Goal: Communication & Community: Answer question/provide support

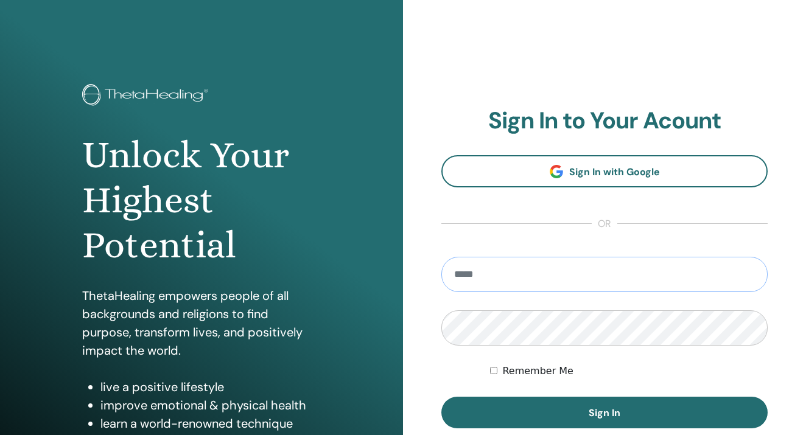
type input "**********"
click at [604, 413] on button "Sign In" at bounding box center [604, 413] width 326 height 32
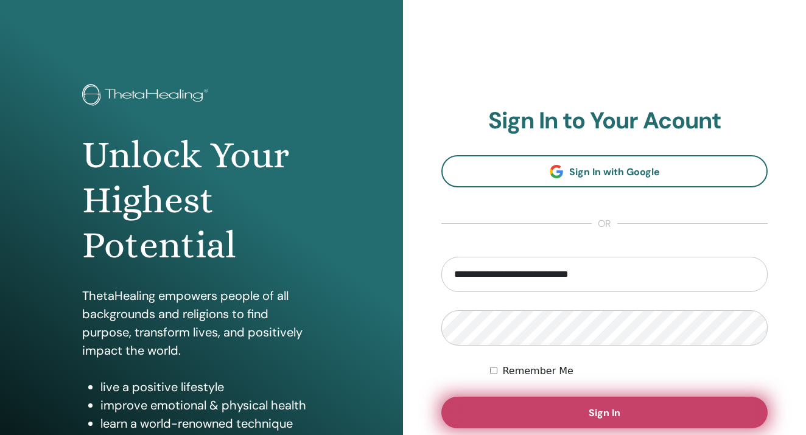
click at [540, 407] on button "Sign In" at bounding box center [604, 413] width 326 height 32
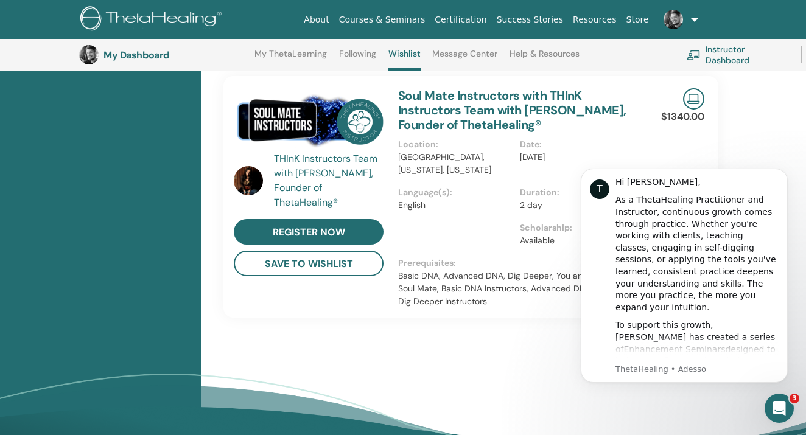
scroll to position [1055, 0]
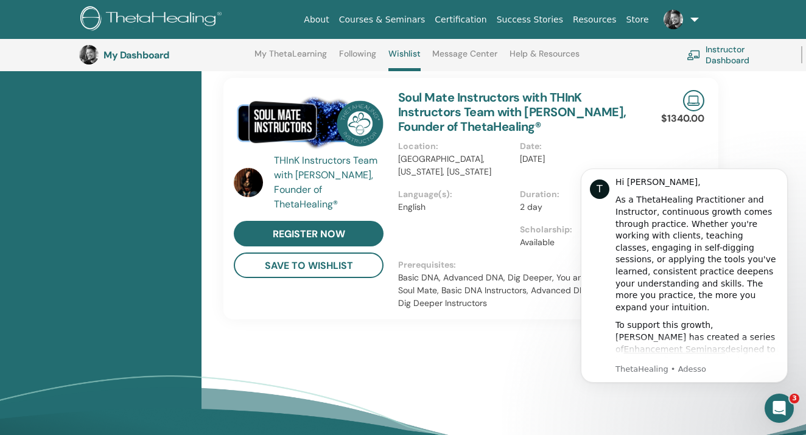
click at [508, 223] on div at bounding box center [459, 240] width 122 height 35
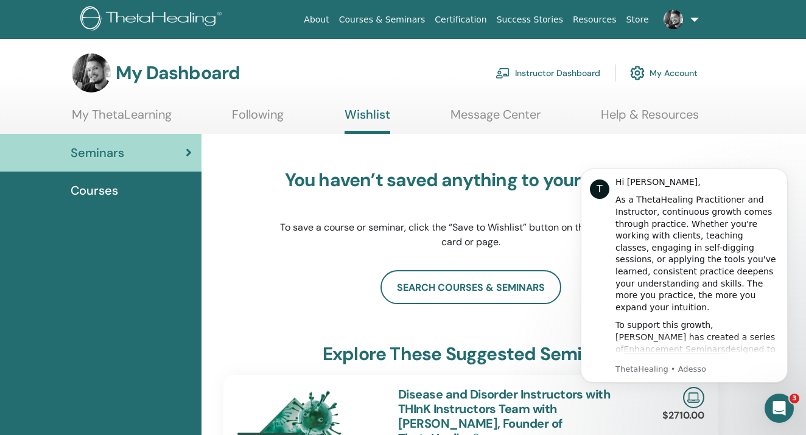
scroll to position [0, 0]
click at [119, 193] on div "Courses" at bounding box center [101, 190] width 182 height 18
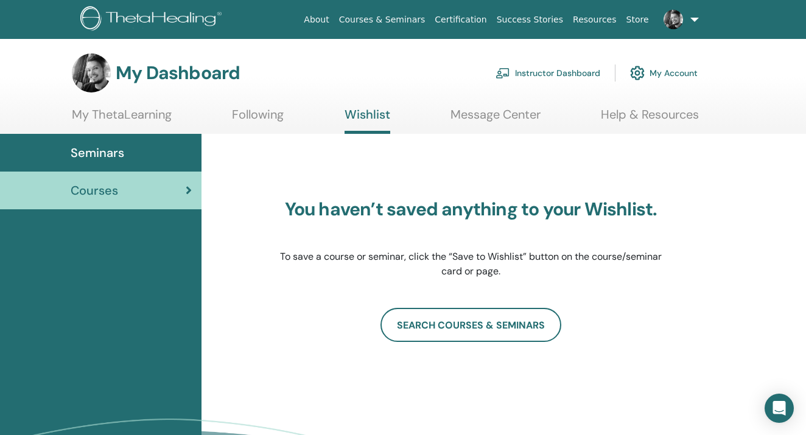
click at [536, 70] on link "Instructor Dashboard" at bounding box center [547, 73] width 105 height 27
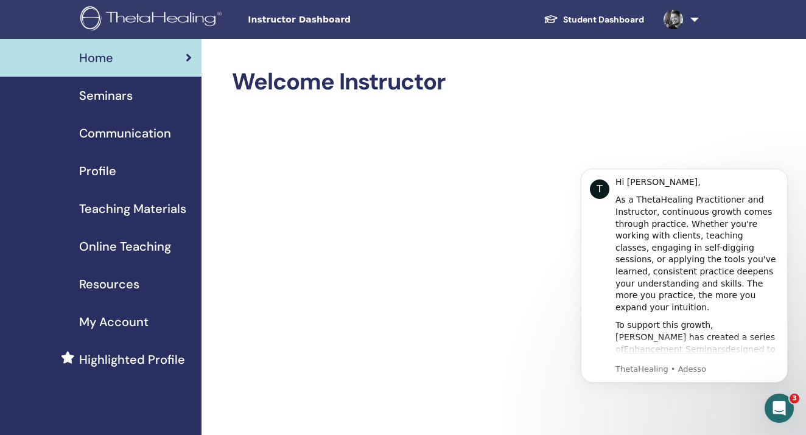
click at [123, 208] on span "Teaching Materials" at bounding box center [132, 209] width 107 height 18
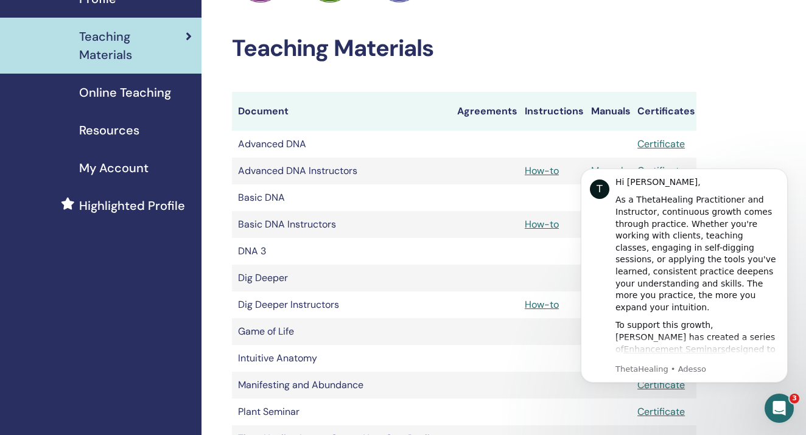
click at [539, 198] on td at bounding box center [552, 197] width 66 height 27
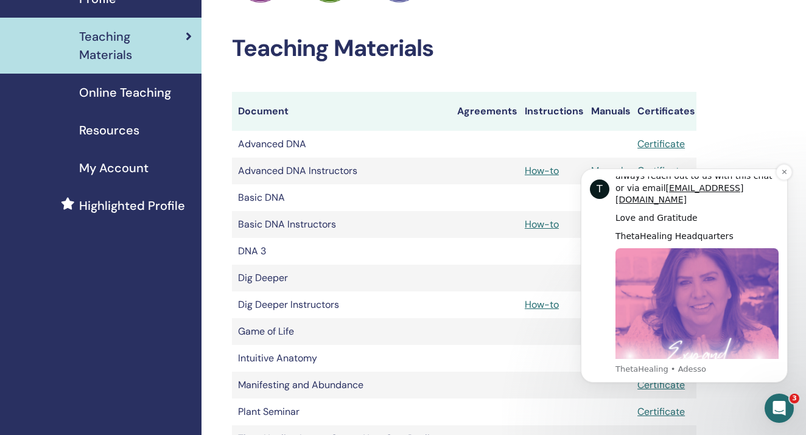
scroll to position [602, 0]
click at [786, 175] on icon "Dismiss notification" at bounding box center [784, 172] width 7 height 7
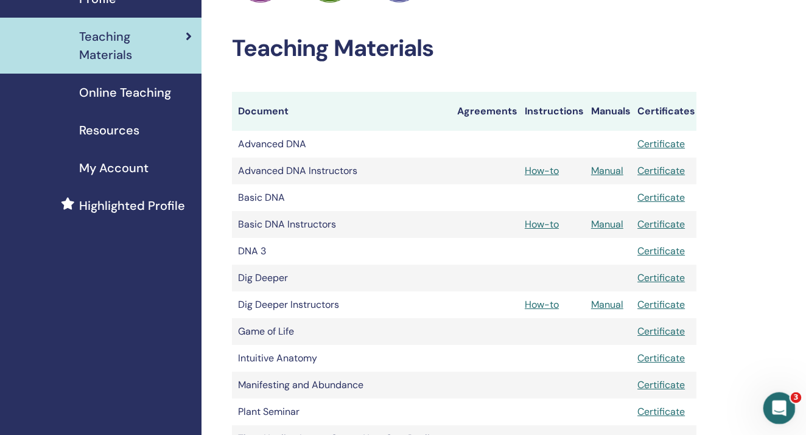
click at [780, 408] on icon "Apri il messenger Intercom" at bounding box center [777, 407] width 20 height 20
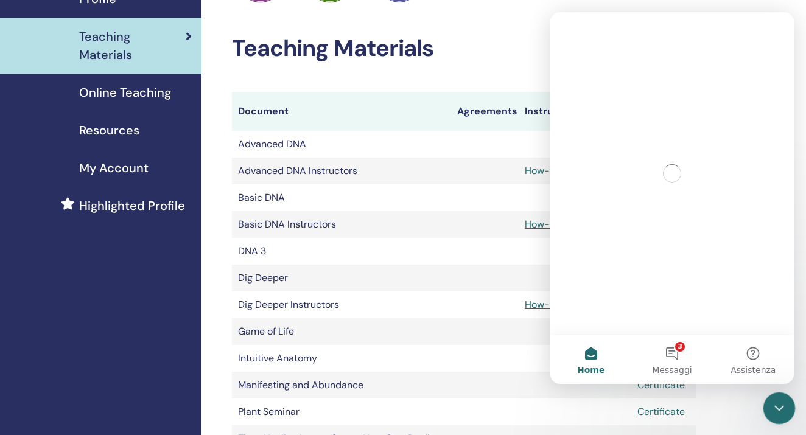
scroll to position [0, 0]
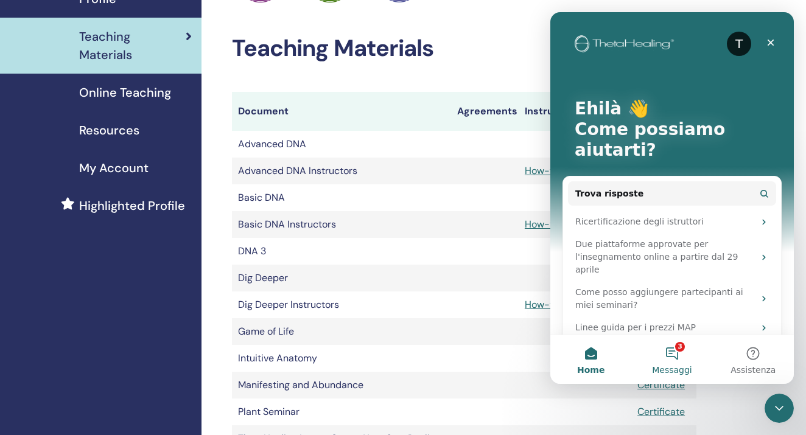
click at [675, 346] on button "3 Messaggi" at bounding box center [671, 359] width 81 height 49
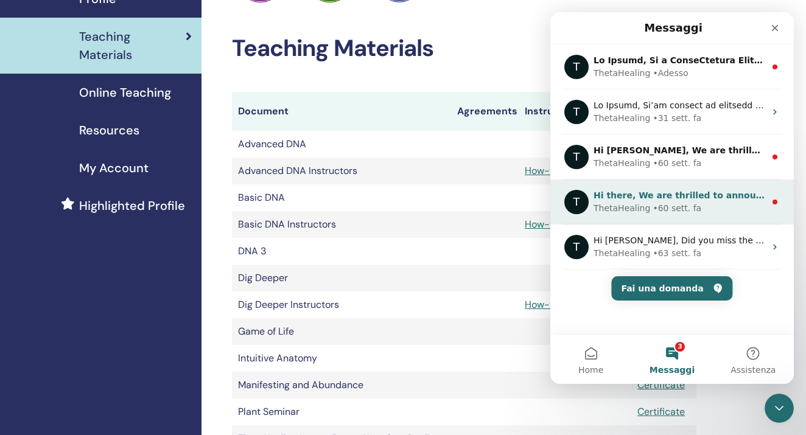
click at [668, 204] on div "• 60 sett. fa" at bounding box center [676, 208] width 49 height 13
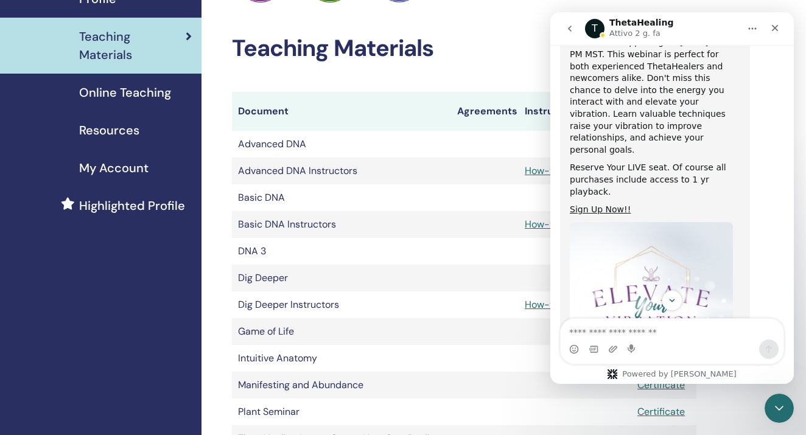
scroll to position [214, 0]
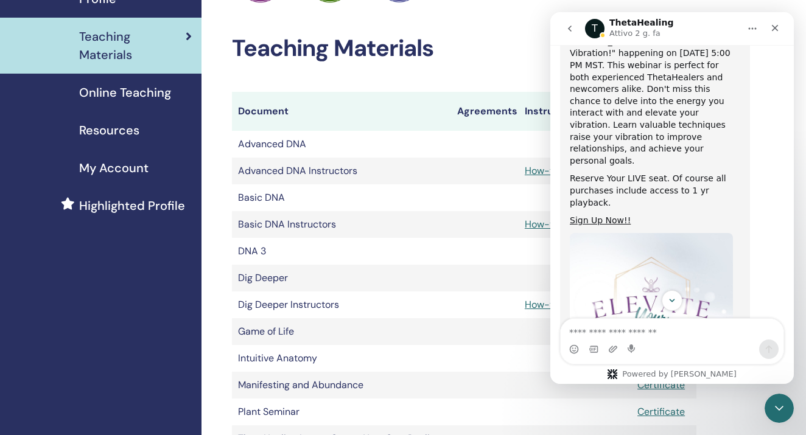
click at [577, 32] on button "go back" at bounding box center [569, 28] width 23 height 23
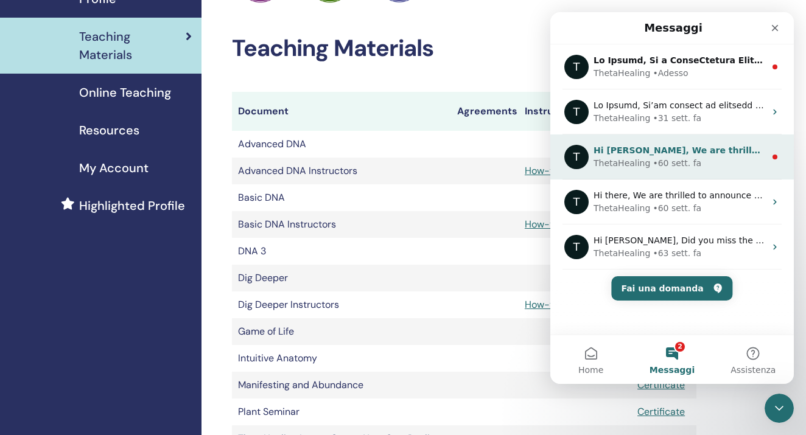
scroll to position [0, 0]
click at [663, 158] on div "• 60 sett. fa" at bounding box center [676, 163] width 49 height 13
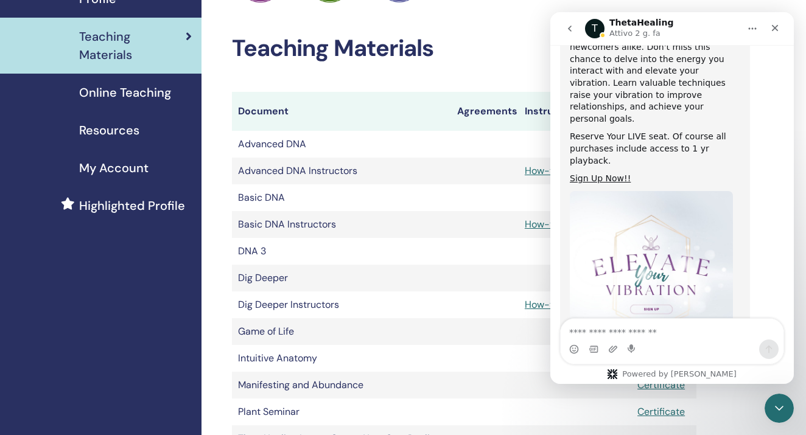
scroll to position [289, 0]
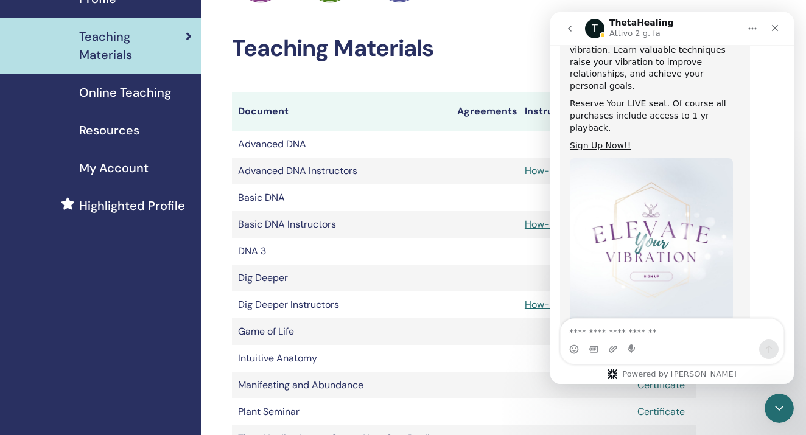
click at [568, 25] on icon "go back" at bounding box center [570, 29] width 10 height 10
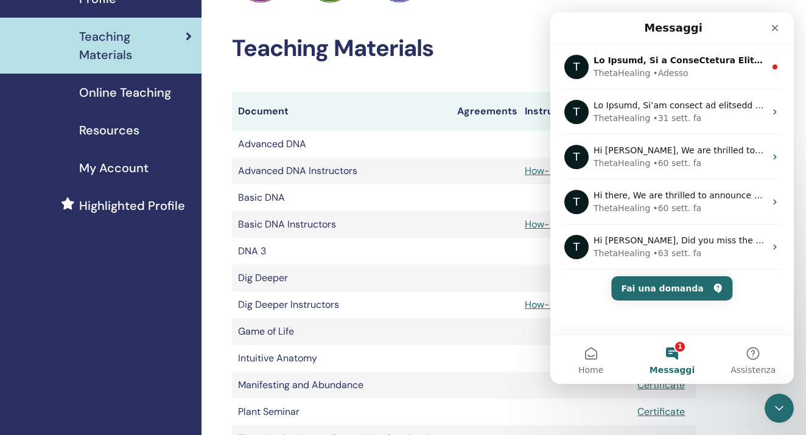
scroll to position [0, 0]
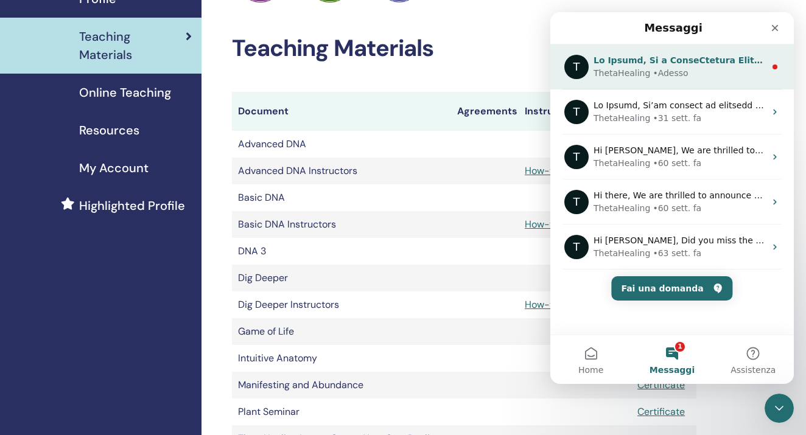
click at [618, 73] on div "ThetaHealing" at bounding box center [621, 73] width 57 height 13
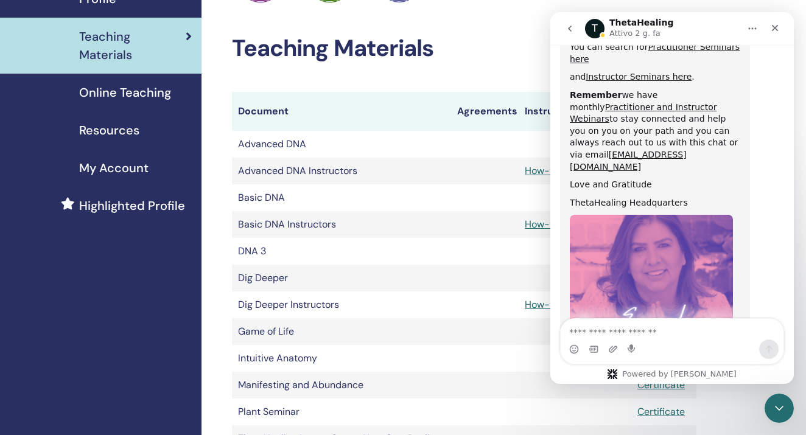
scroll to position [667, 0]
click at [775, 24] on icon "Chiudi" at bounding box center [775, 28] width 10 height 10
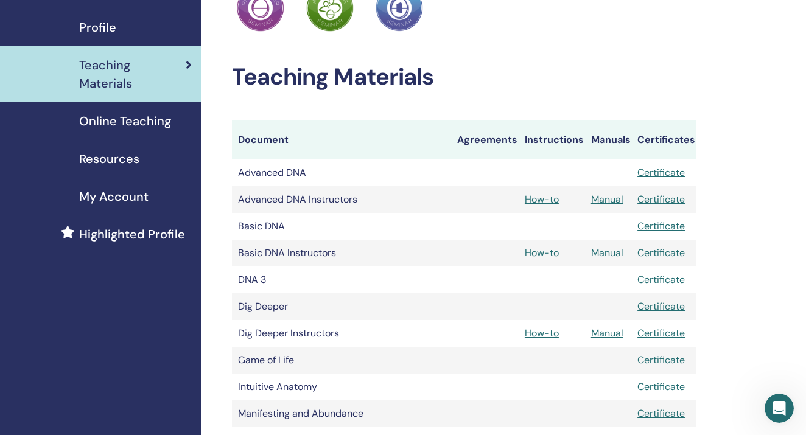
scroll to position [171, 0]
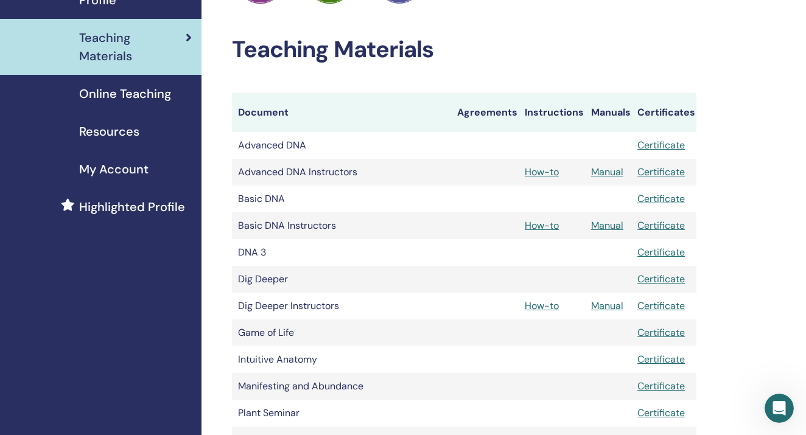
click at [595, 226] on link "Manual" at bounding box center [607, 225] width 32 height 13
